Goal: Task Accomplishment & Management: Manage account settings

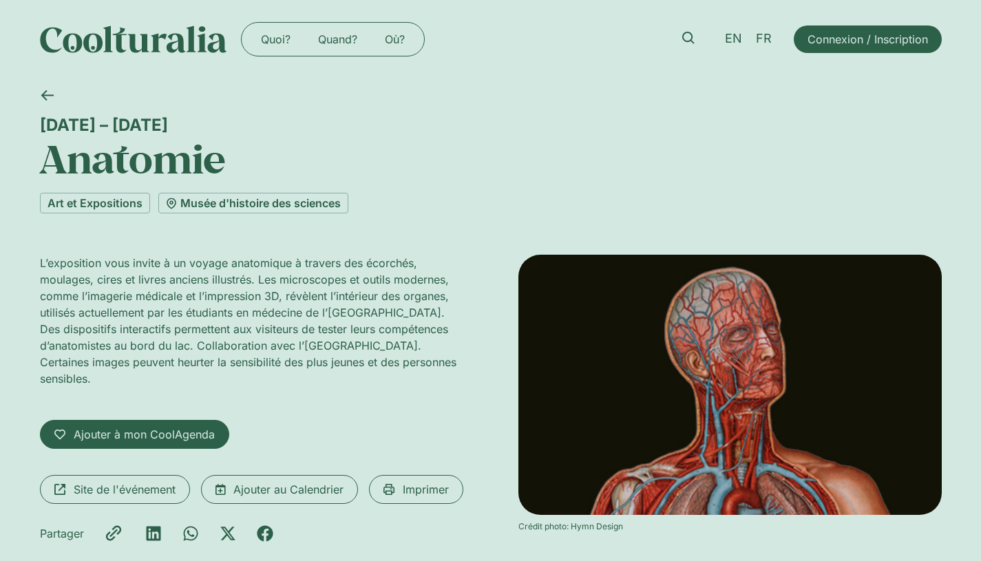
click at [818, 39] on span "Connexion / Inscription" at bounding box center [867, 39] width 120 height 17
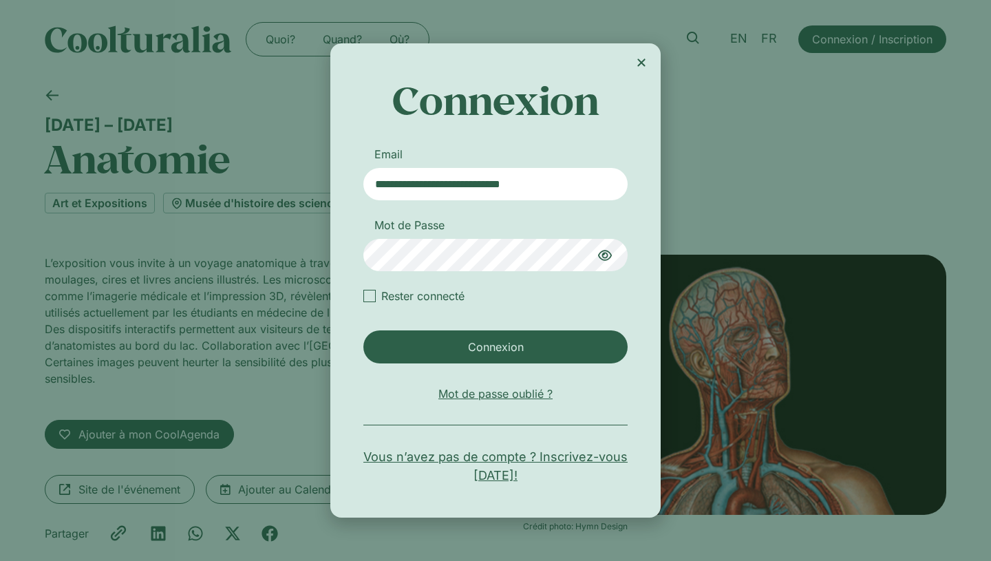
click at [642, 60] on icon "Close" at bounding box center [641, 62] width 11 height 11
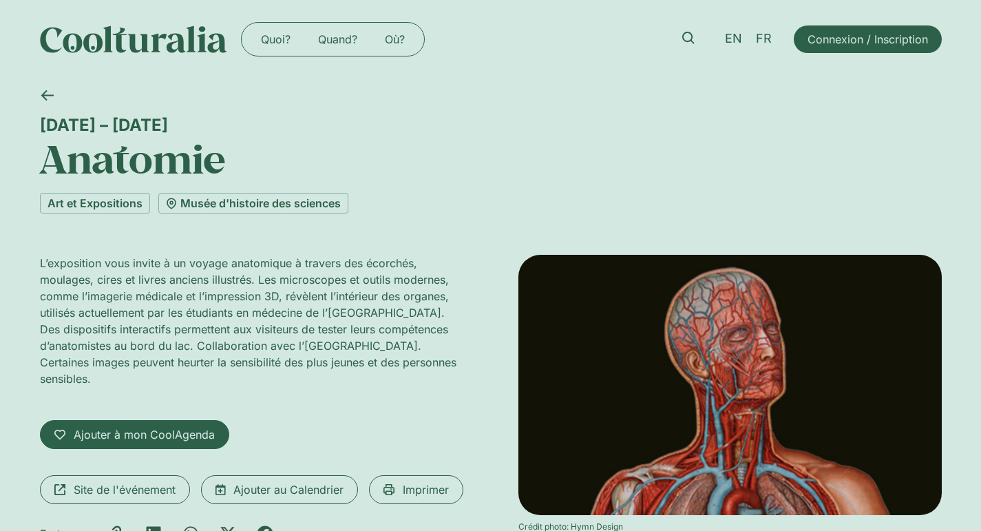
click at [684, 65] on div "Quoi? Quand? Où? Quoi? Quand? Où? EN FR Connexion / Inscription" at bounding box center [490, 39] width 901 height 78
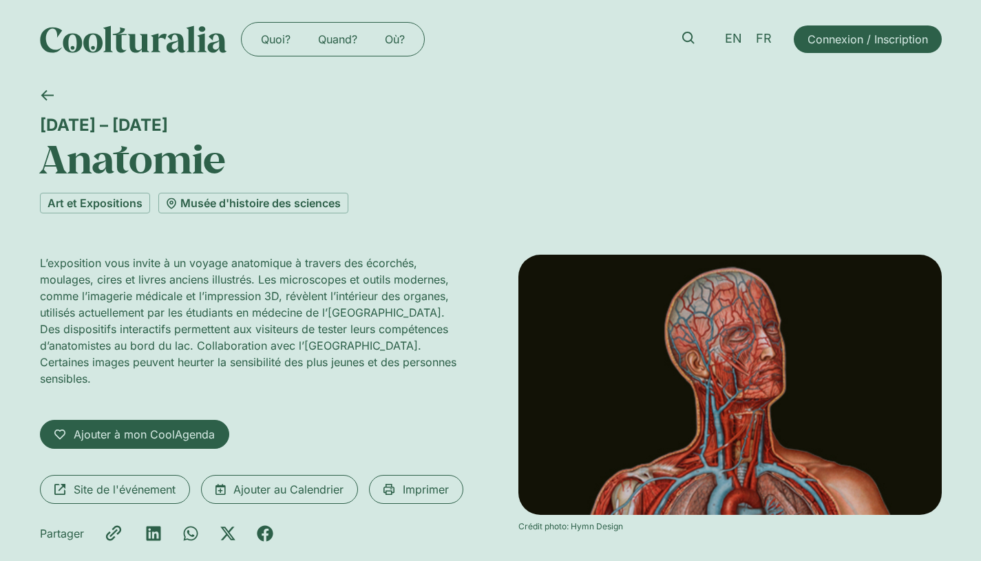
click at [860, 54] on div "EN FR Connexion / Inscription" at bounding box center [806, 39] width 269 height 34
click at [861, 42] on span "Connexion / Inscription" at bounding box center [867, 39] width 120 height 17
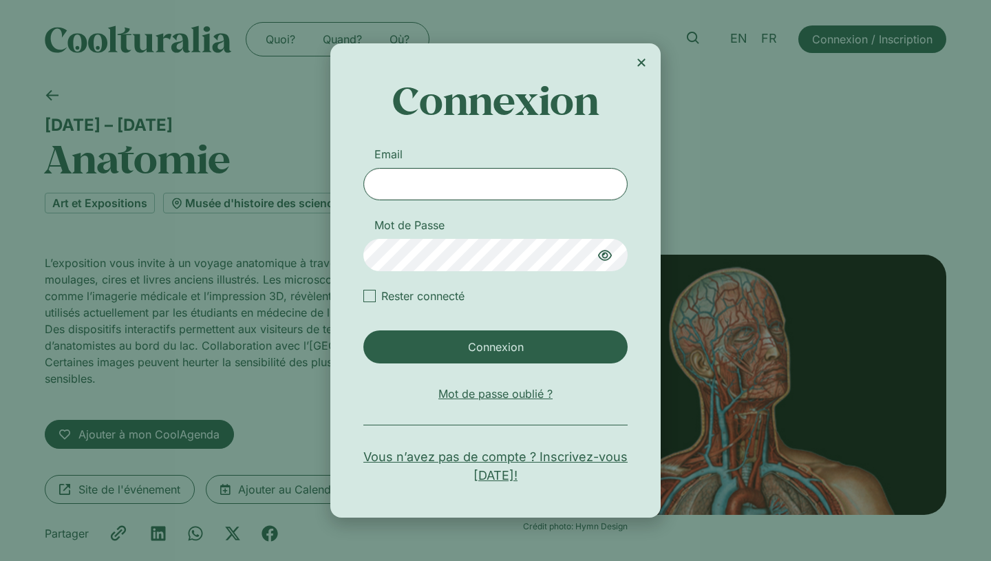
type input "**********"
click at [372, 298] on div "Login" at bounding box center [369, 296] width 12 height 12
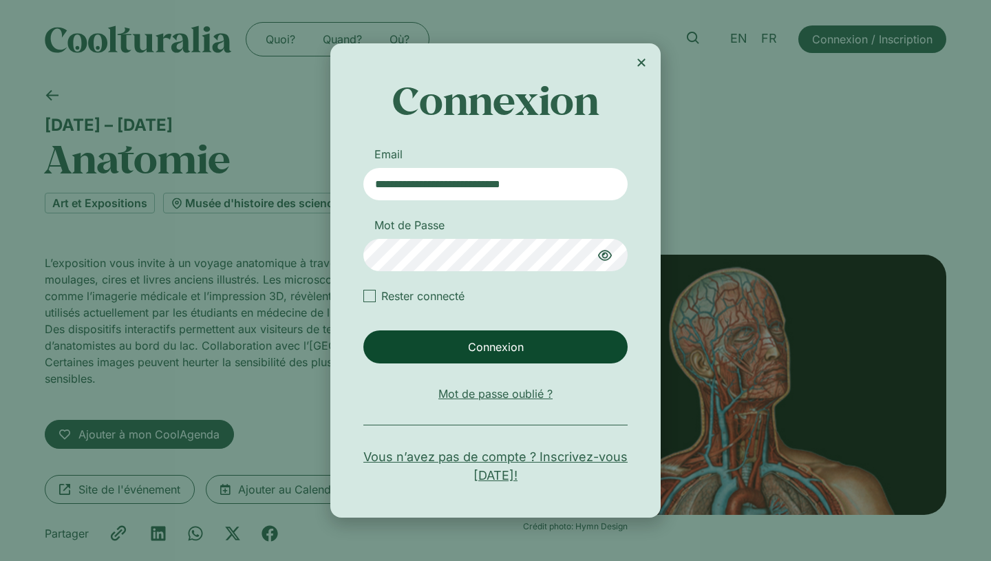
click at [508, 349] on span "Connexion" at bounding box center [496, 347] width 56 height 17
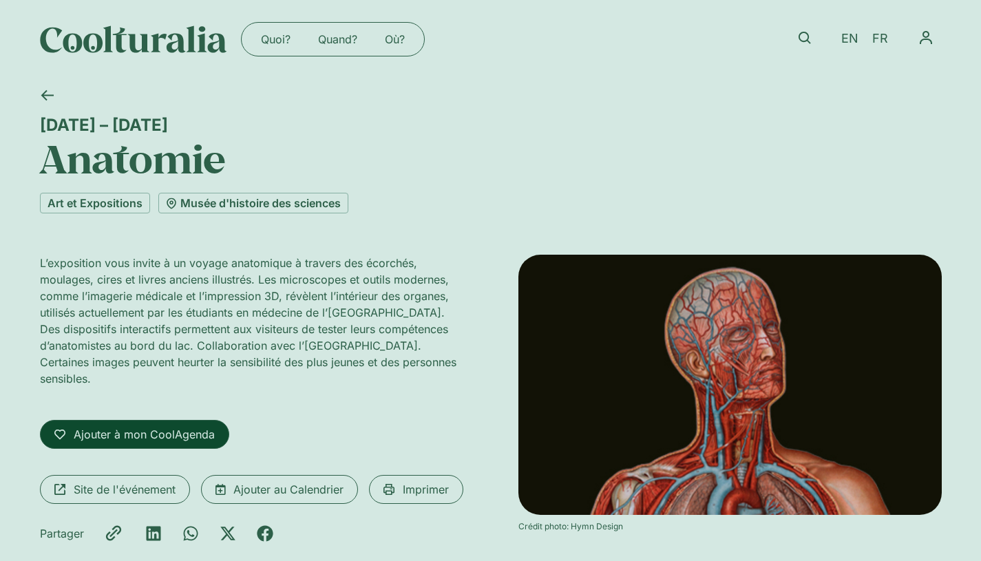
click at [178, 431] on span "Ajouter à mon CoolAgenda" at bounding box center [144, 434] width 141 height 17
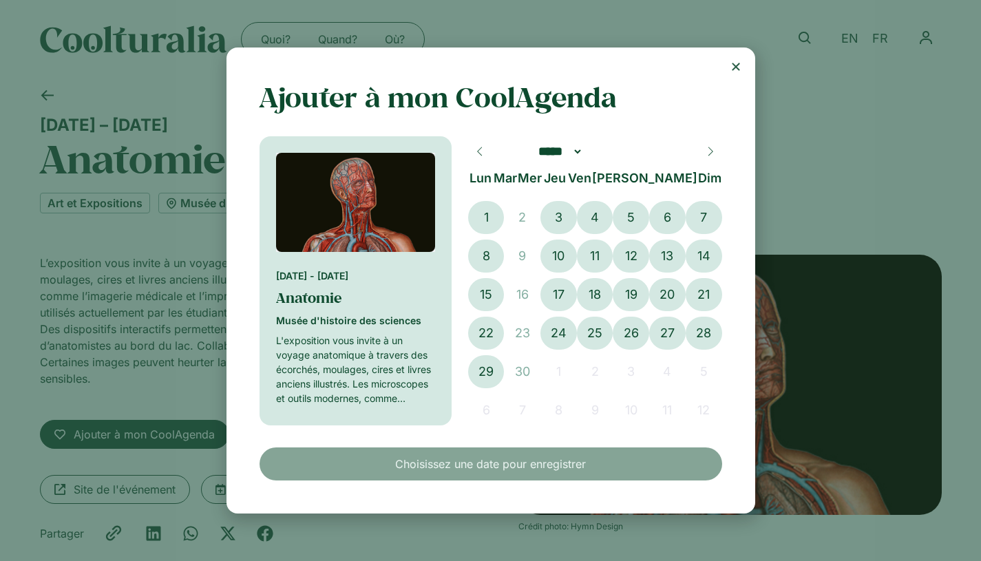
click at [709, 153] on icon at bounding box center [710, 152] width 10 height 10
select select "**"
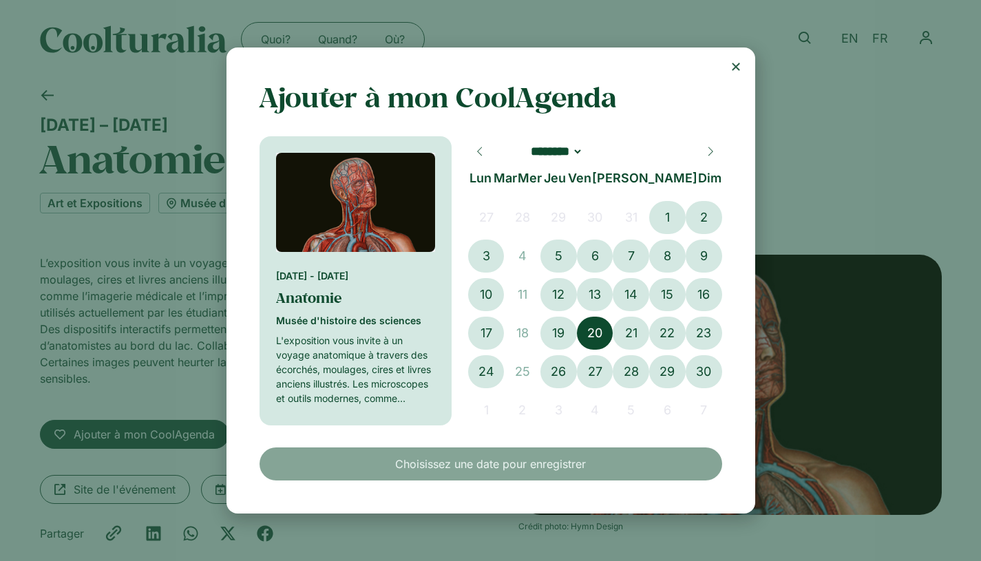
click at [597, 327] on span "20" at bounding box center [595, 333] width 36 height 33
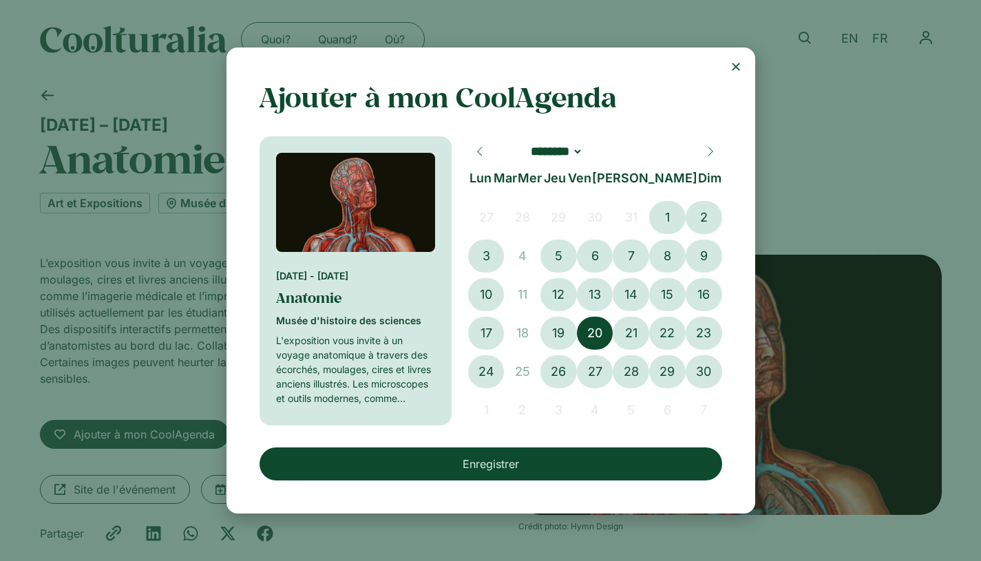
click at [511, 448] on button "Enregistrer" at bounding box center [490, 463] width 462 height 33
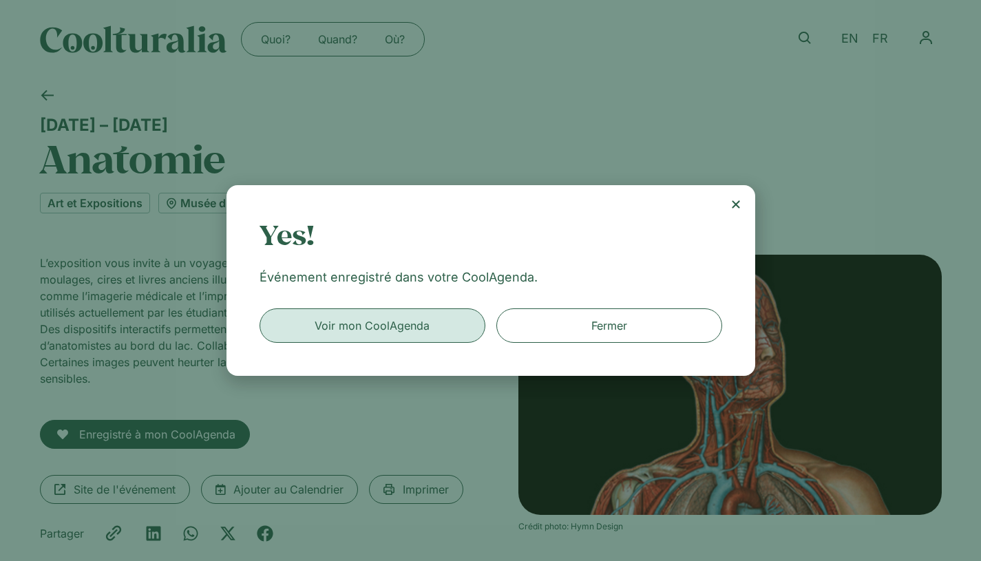
click at [456, 330] on span "Voir mon CoolAgenda" at bounding box center [372, 325] width 208 height 17
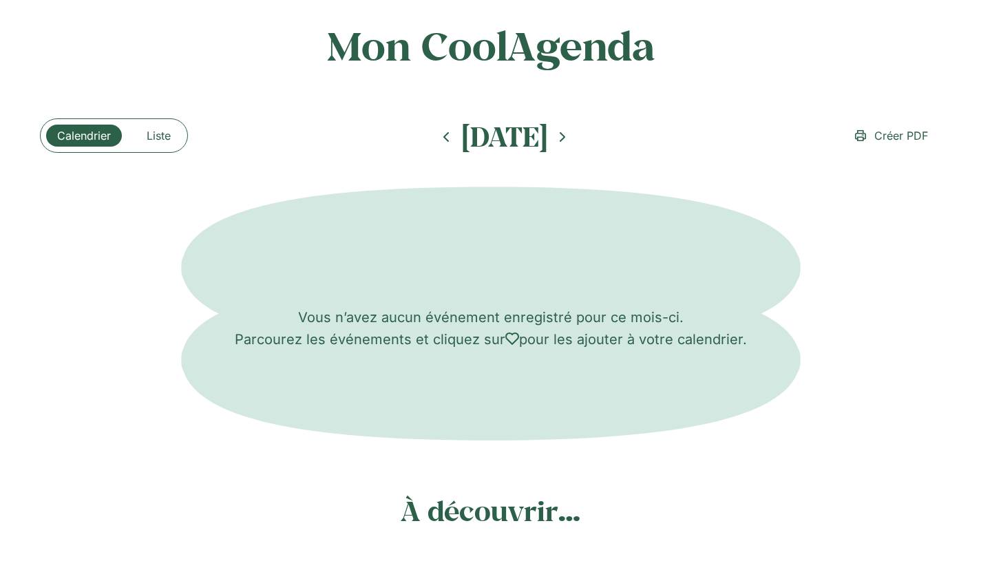
scroll to position [103, 0]
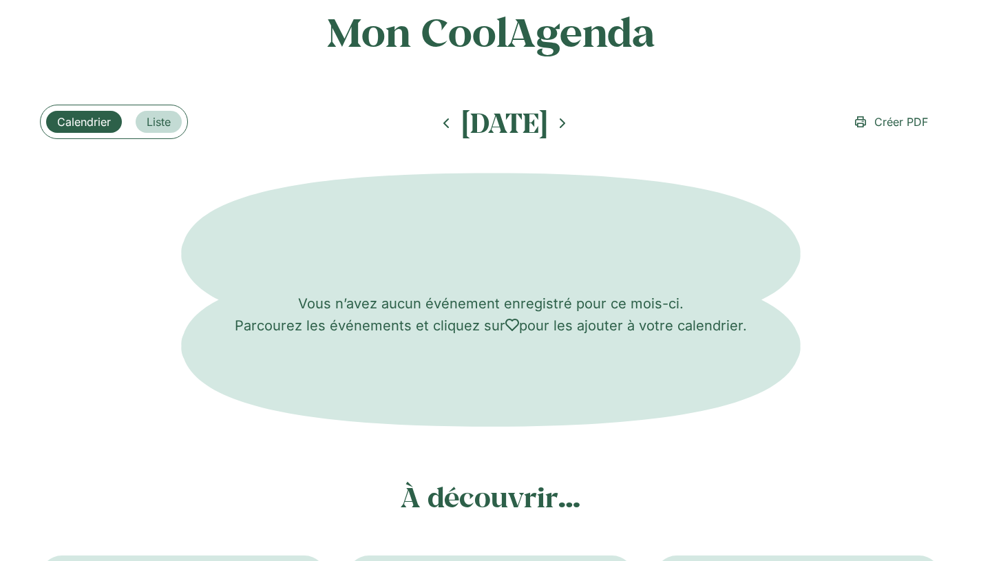
click at [158, 127] on span "Liste" at bounding box center [159, 122] width 24 height 17
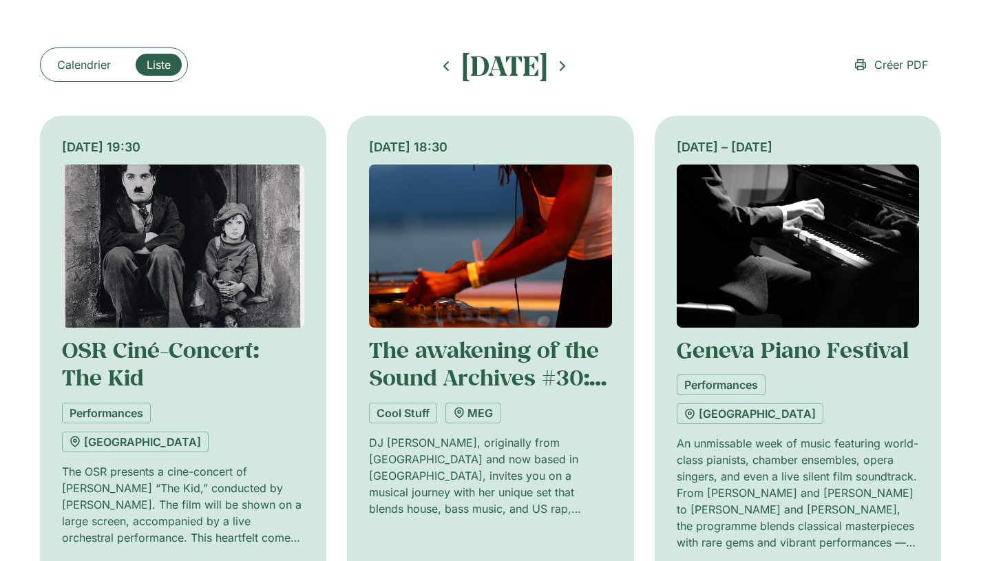
scroll to position [157, 0]
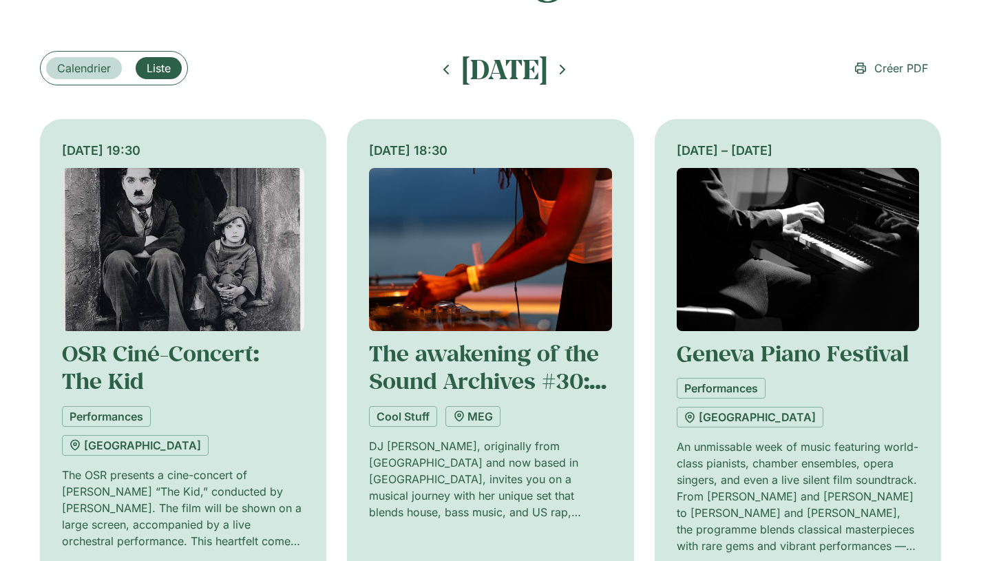
click at [85, 78] on link "Calendrier" at bounding box center [84, 68] width 76 height 22
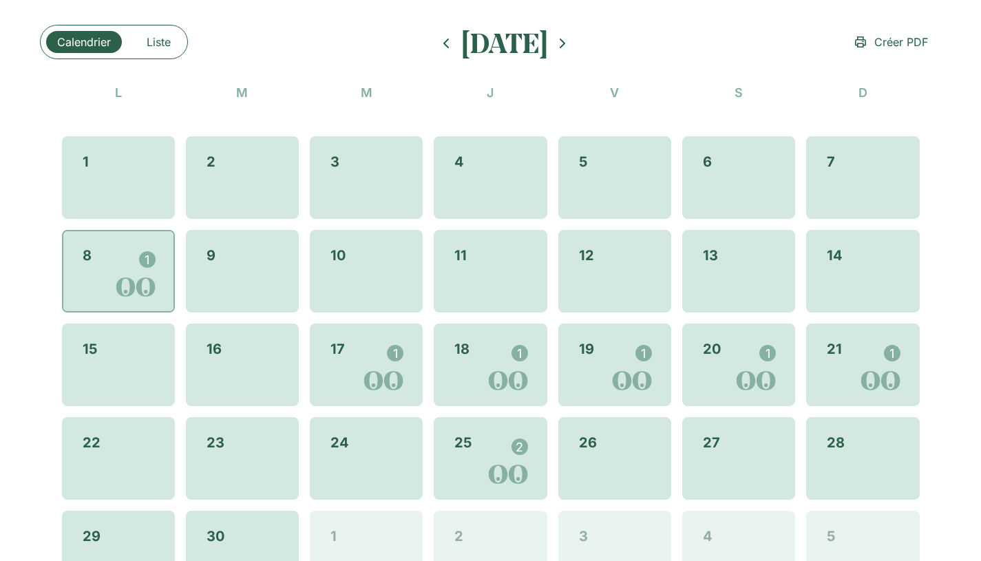
scroll to position [187, 0]
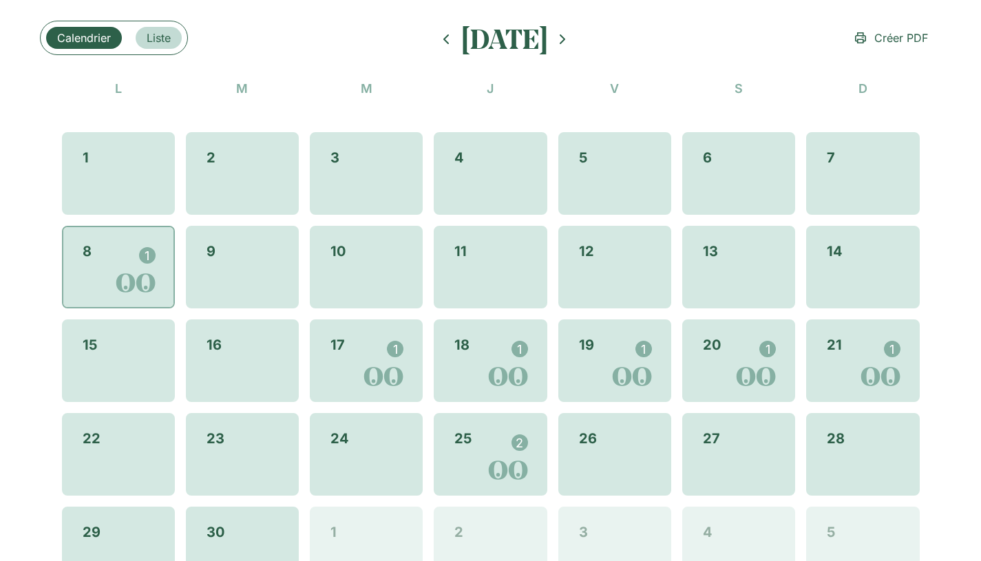
click at [159, 36] on span "Liste" at bounding box center [159, 38] width 24 height 17
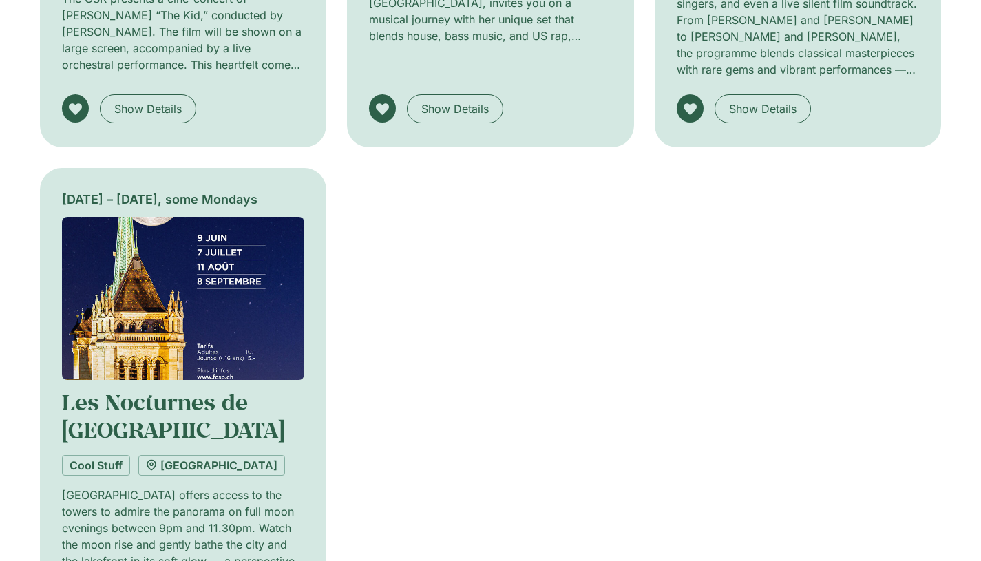
scroll to position [634, 0]
